Goal: Information Seeking & Learning: Learn about a topic

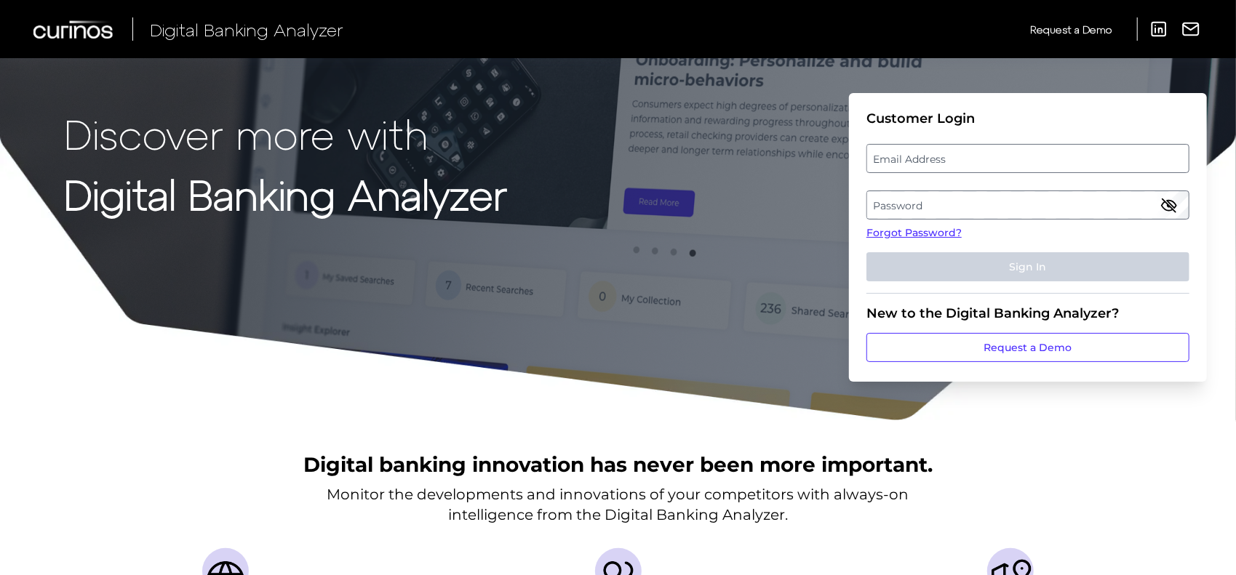
click at [964, 159] on label "Email Address" at bounding box center [1027, 158] width 321 height 26
click at [964, 159] on input "email" at bounding box center [1027, 158] width 323 height 29
type input "[PERSON_NAME][EMAIL_ADDRESS][PERSON_NAME][DOMAIN_NAME]"
click at [927, 204] on label "Password" at bounding box center [1027, 205] width 321 height 26
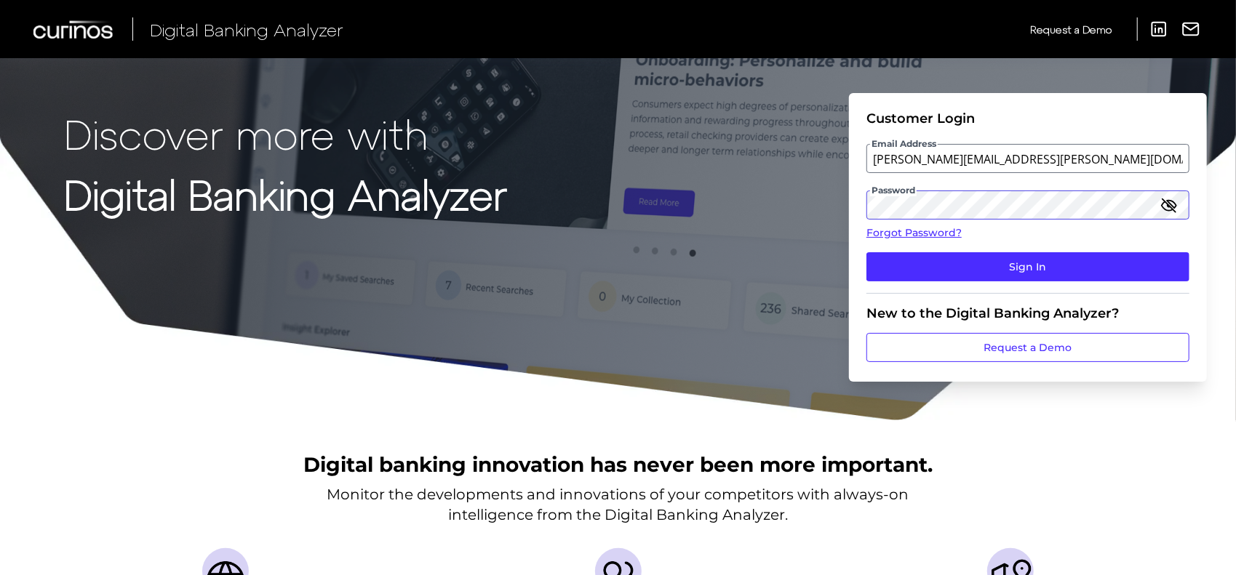
click at [866, 252] on button "Sign In" at bounding box center [1027, 266] width 323 height 29
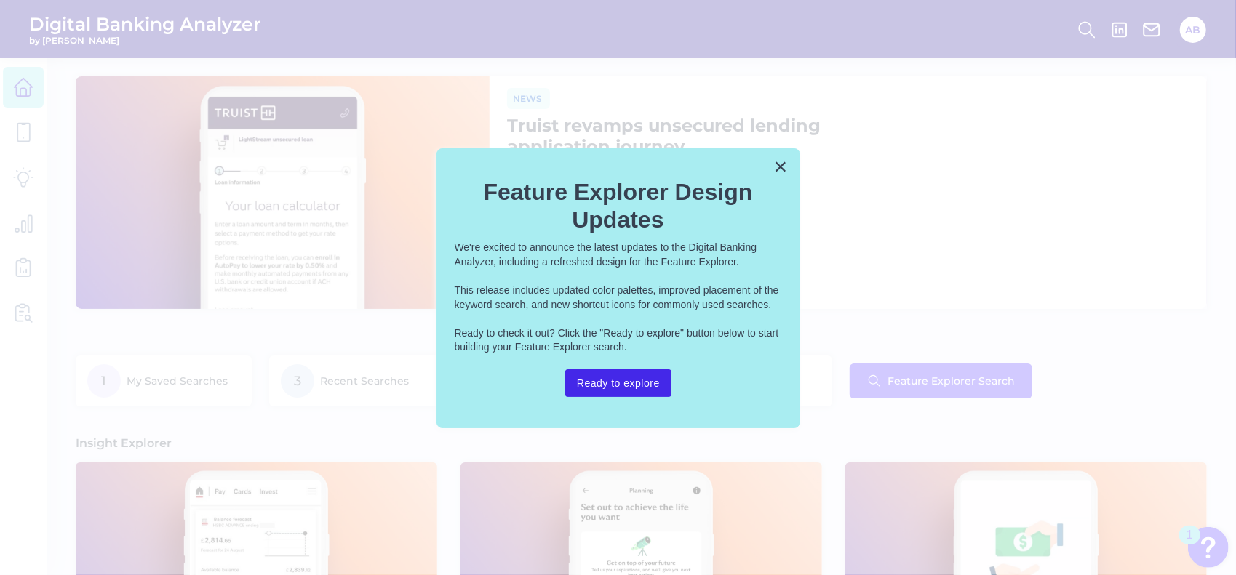
click at [607, 383] on button "Ready to explore" at bounding box center [618, 384] width 106 height 28
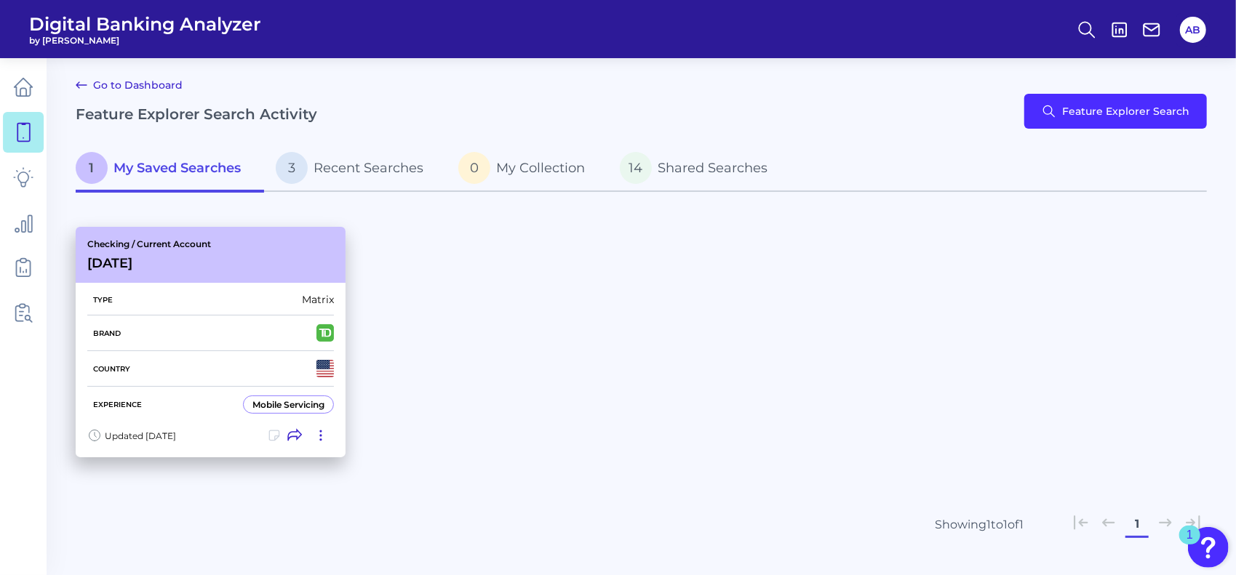
click at [297, 252] on div "Checking / Current Account Aug 20 2025" at bounding box center [211, 255] width 270 height 56
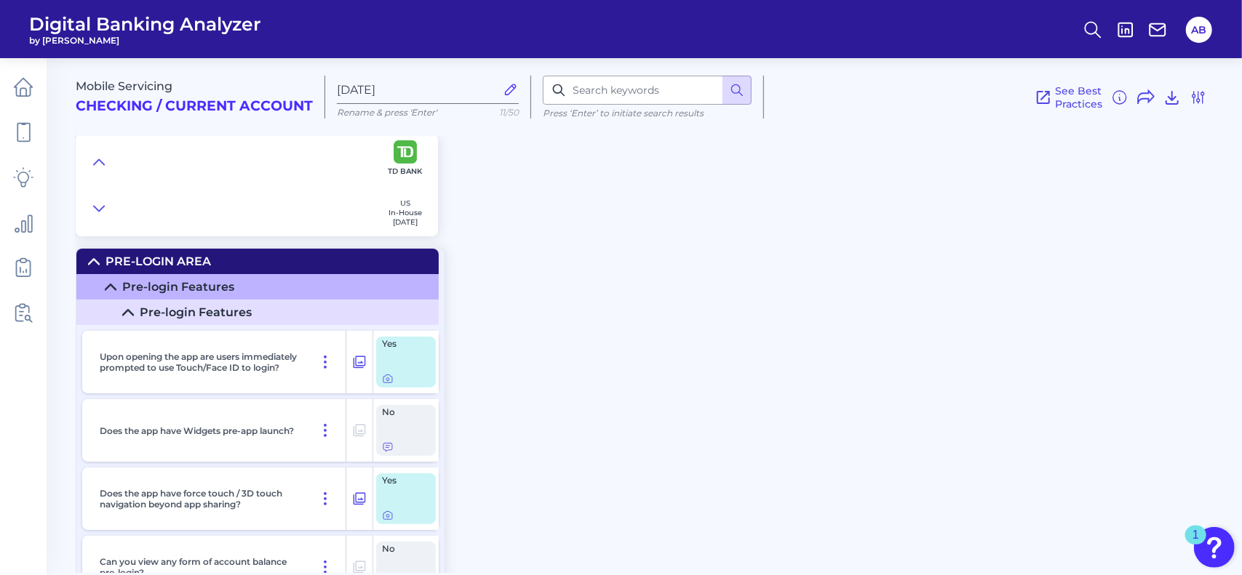
scroll to position [14867, 0]
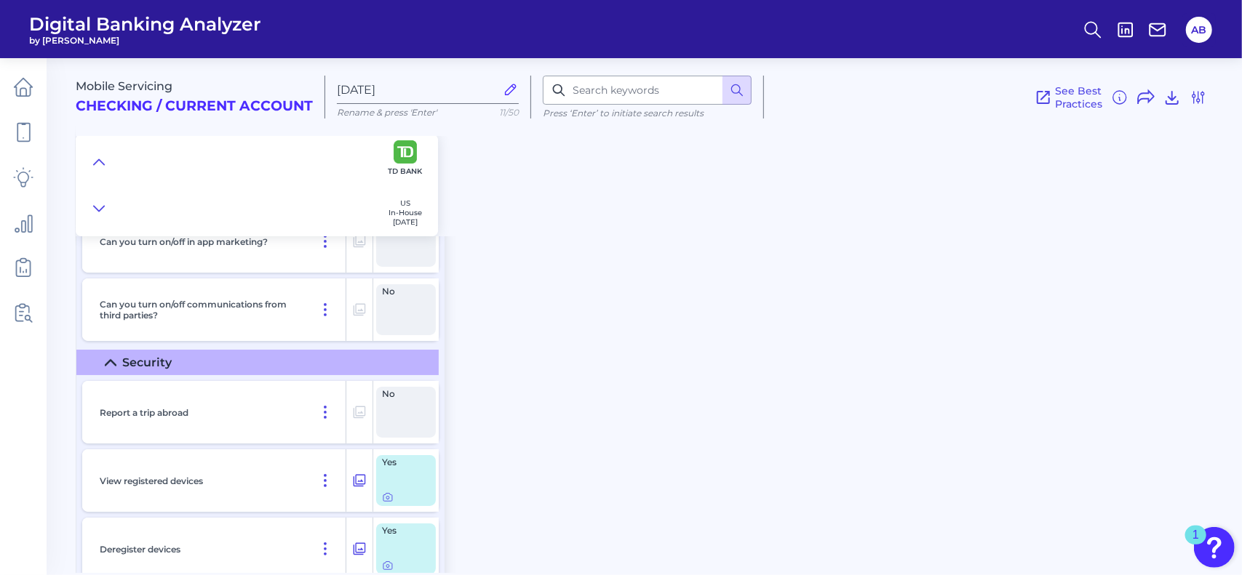
click at [978, 174] on div "Mobile Servicing Checking / Current Account Aug 20 2025 Rename & press 'Enter' …" at bounding box center [659, 141] width 1166 height 189
click at [607, 213] on div "Mobile Servicing Checking / Current Account Aug 20 2025 Rename & press 'Enter' …" at bounding box center [659, 141] width 1166 height 189
click at [735, 222] on div "Mobile Servicing Checking / Current Account Aug 20 2025 Rename & press 'Enter' …" at bounding box center [659, 141] width 1166 height 189
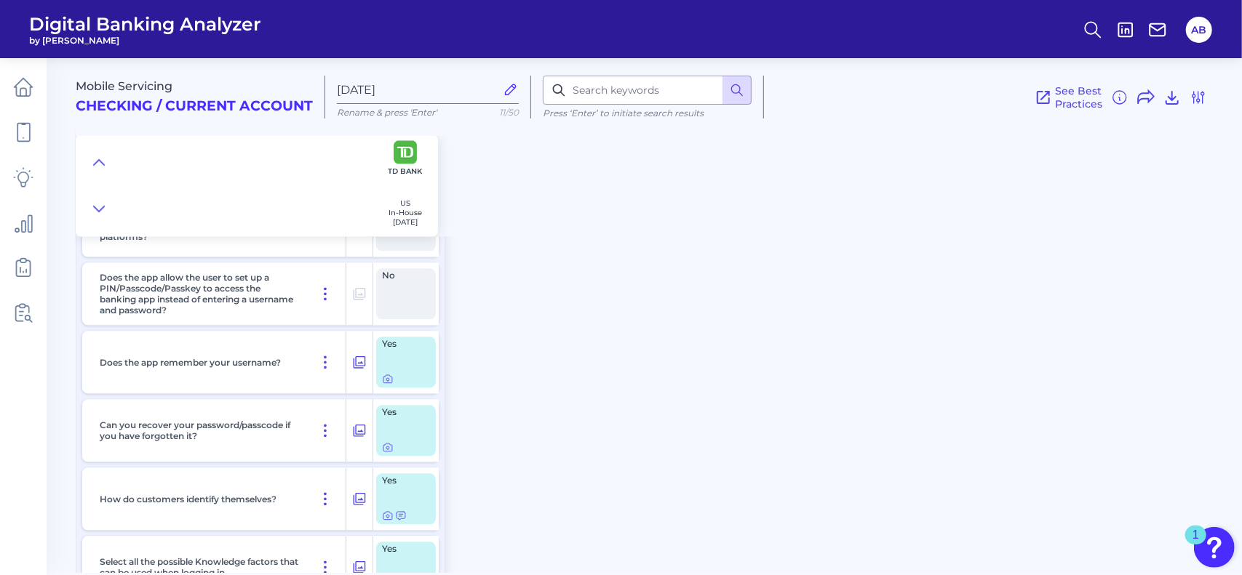
scroll to position [15967, 0]
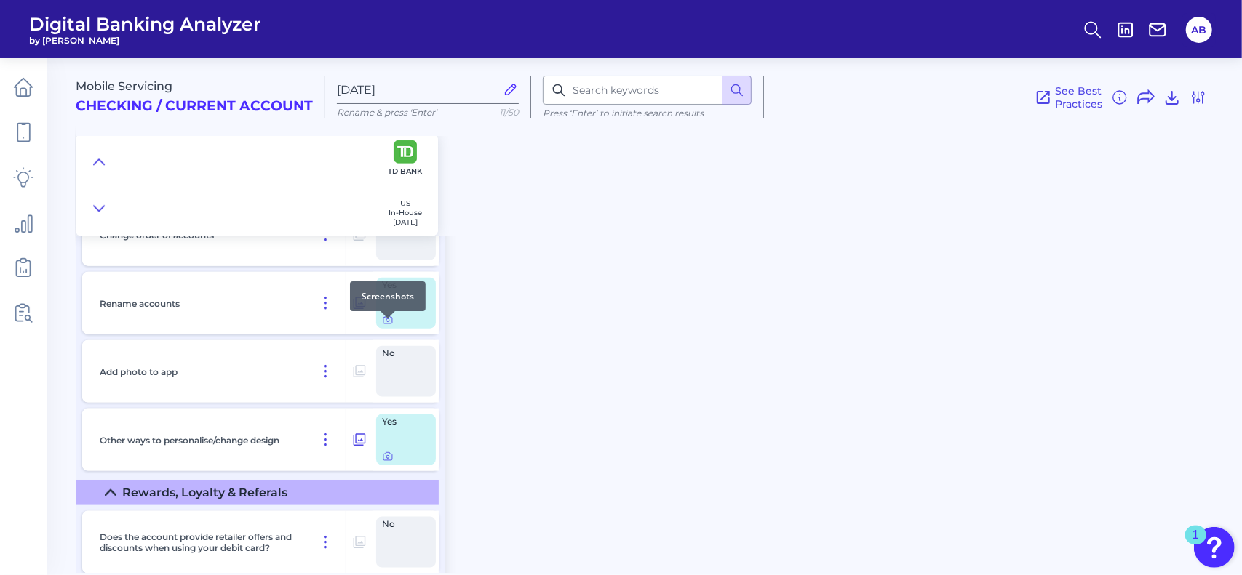
click at [394, 326] on div at bounding box center [406, 320] width 48 height 12
click at [388, 322] on icon at bounding box center [387, 320] width 3 height 3
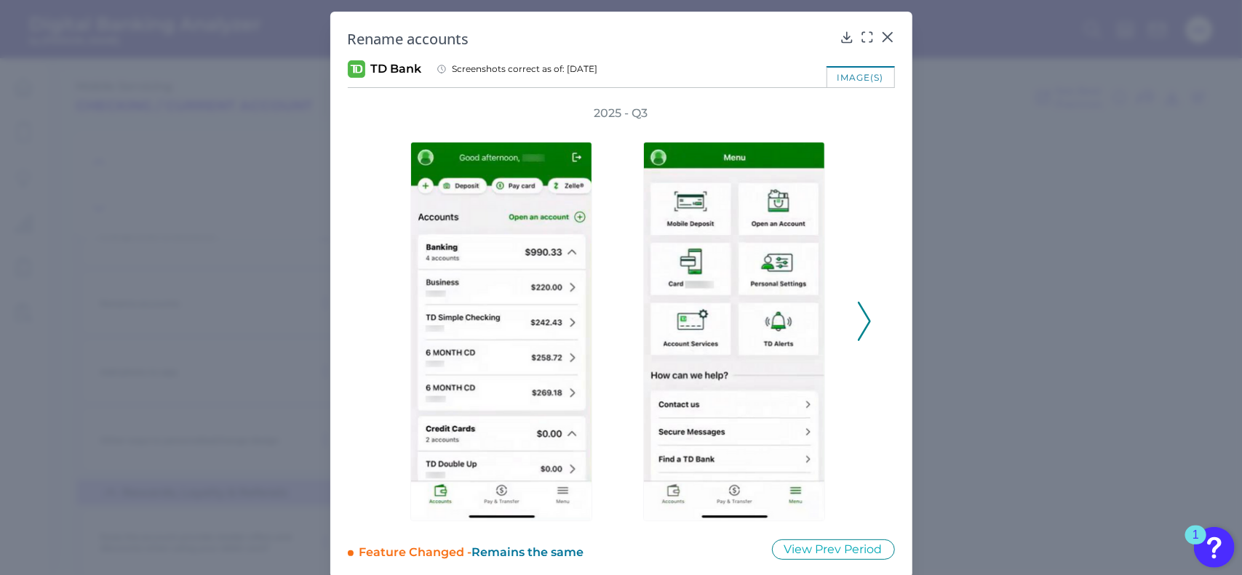
click at [867, 318] on button at bounding box center [864, 321] width 15 height 39
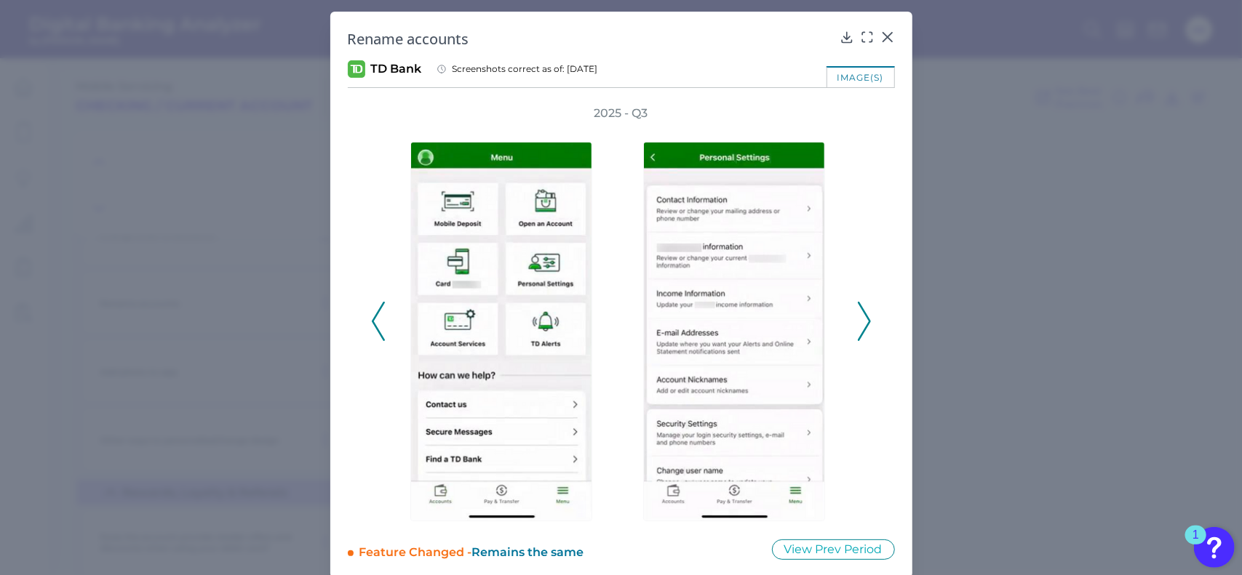
click at [867, 318] on button at bounding box center [864, 321] width 15 height 39
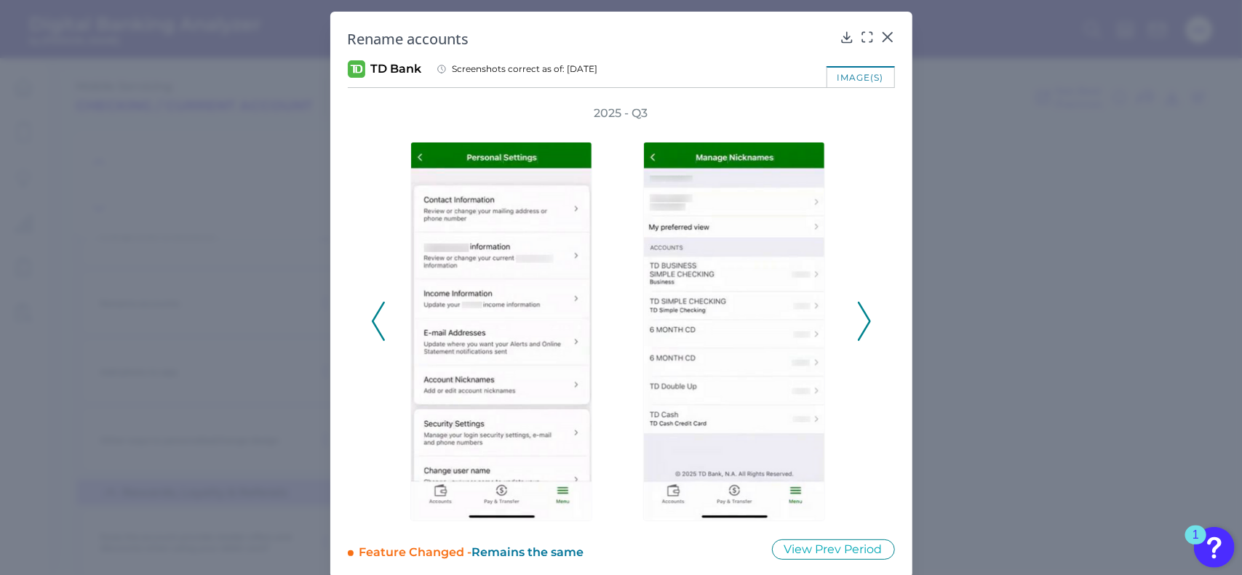
click at [867, 318] on button at bounding box center [864, 321] width 15 height 39
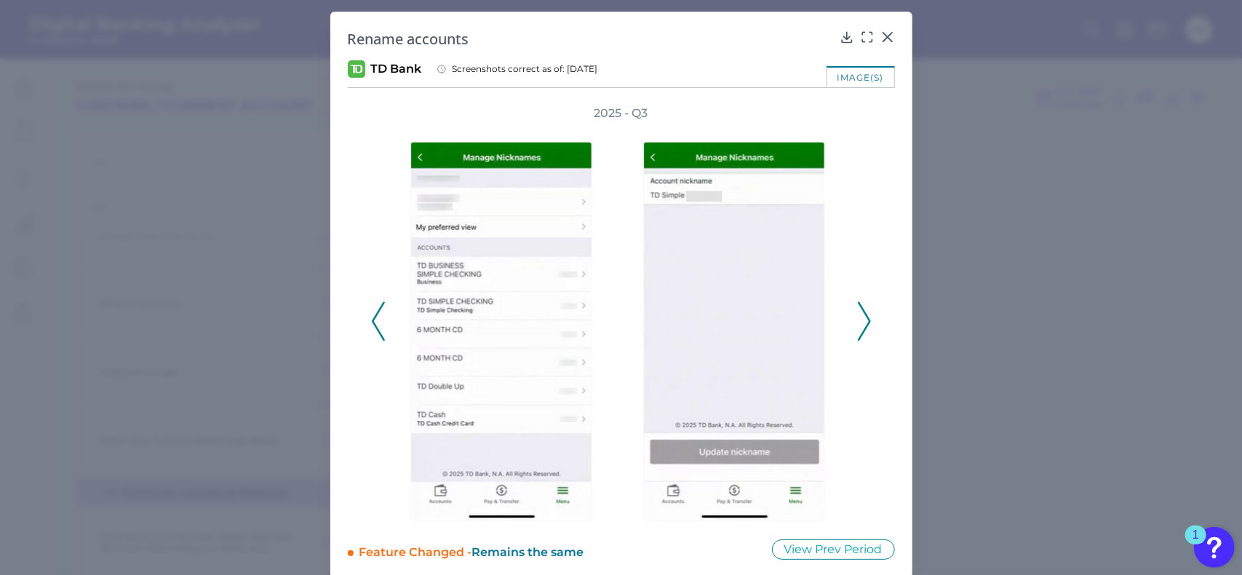
click at [865, 311] on icon at bounding box center [864, 321] width 13 height 39
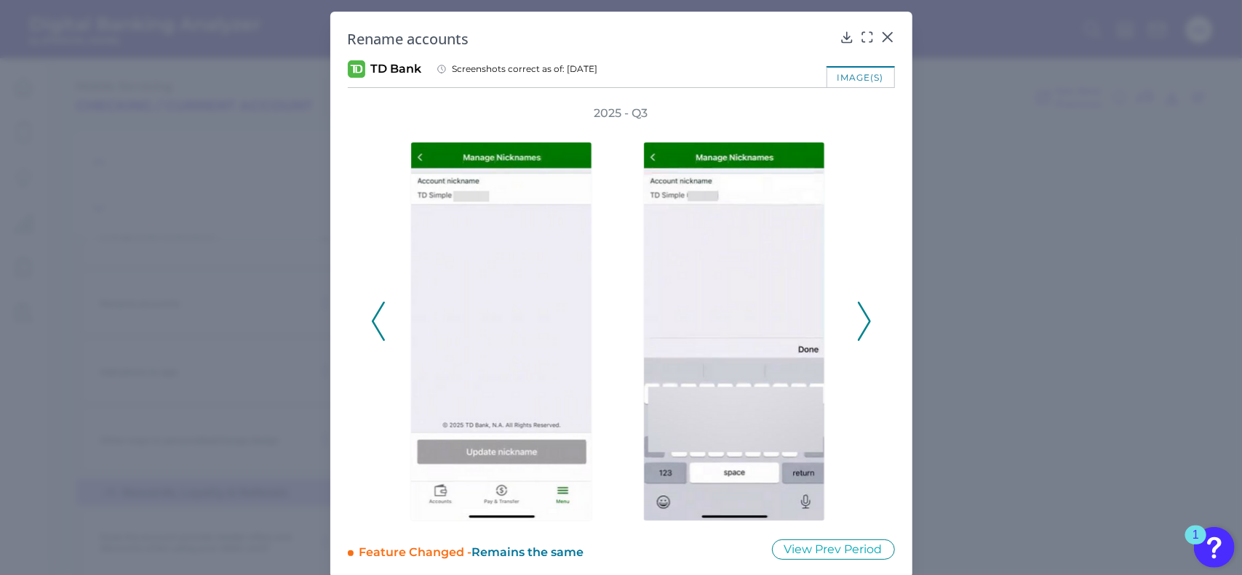
click at [859, 312] on icon at bounding box center [864, 321] width 13 height 39
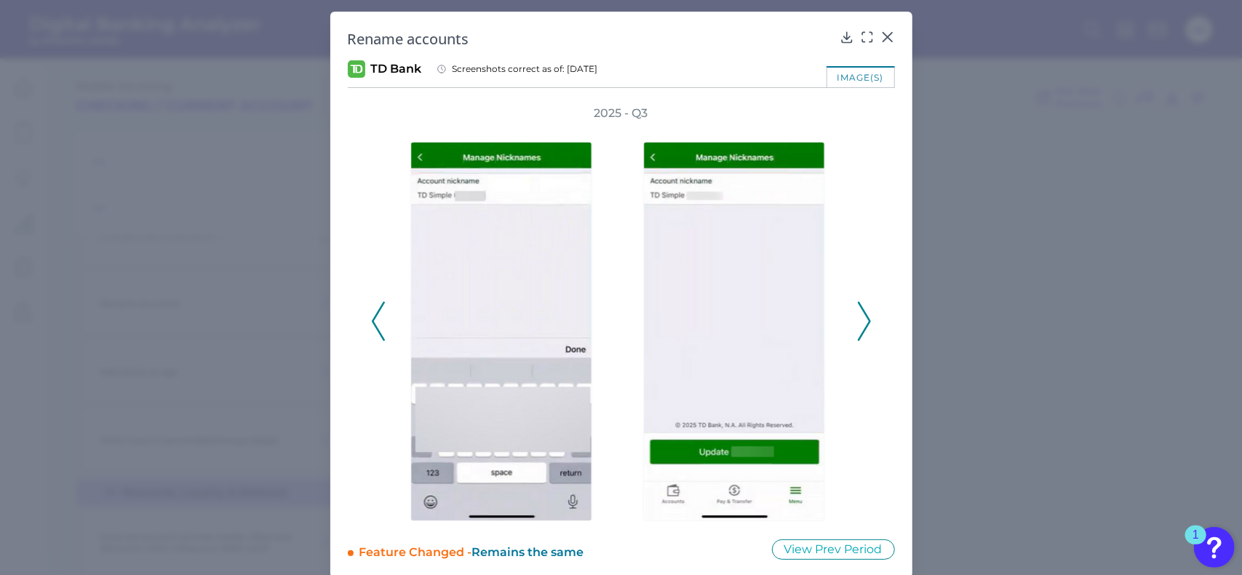
click at [362, 327] on div "2025 - Q3" at bounding box center [621, 313] width 547 height 416
click at [378, 315] on icon at bounding box center [378, 321] width 13 height 39
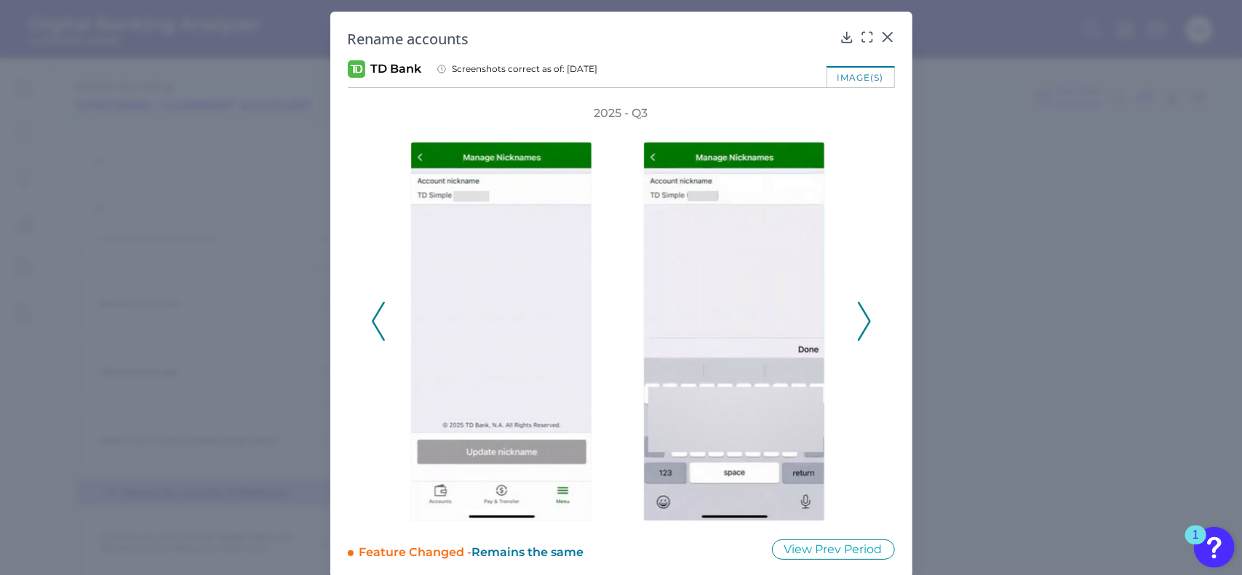
click at [857, 324] on button at bounding box center [864, 321] width 15 height 39
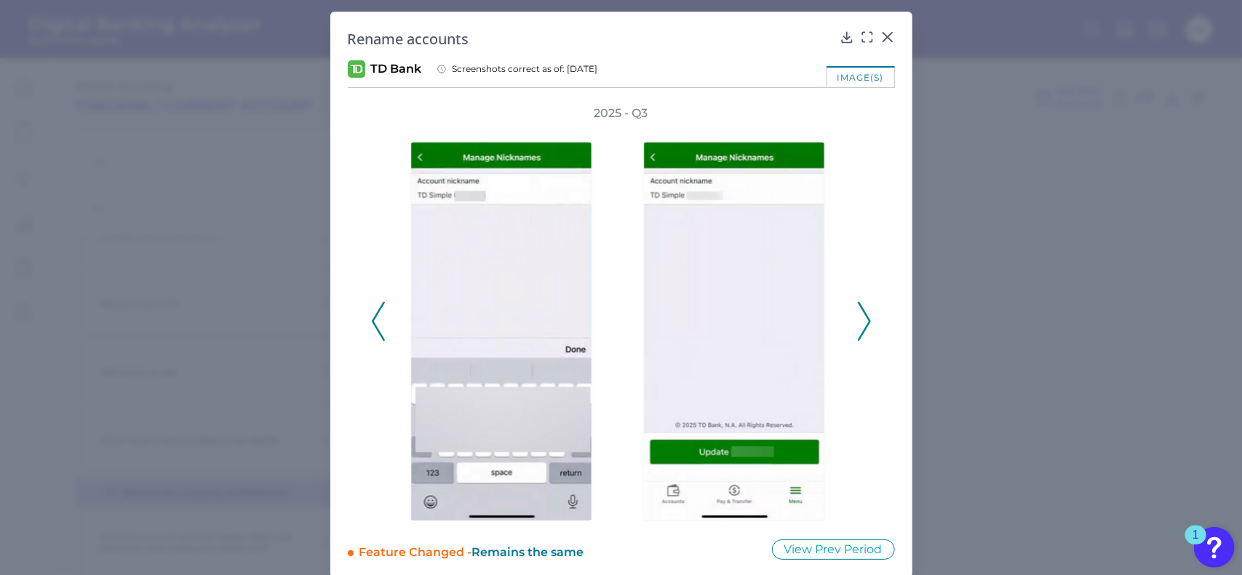
click at [858, 324] on icon at bounding box center [864, 321] width 13 height 39
